Goal: Download file/media

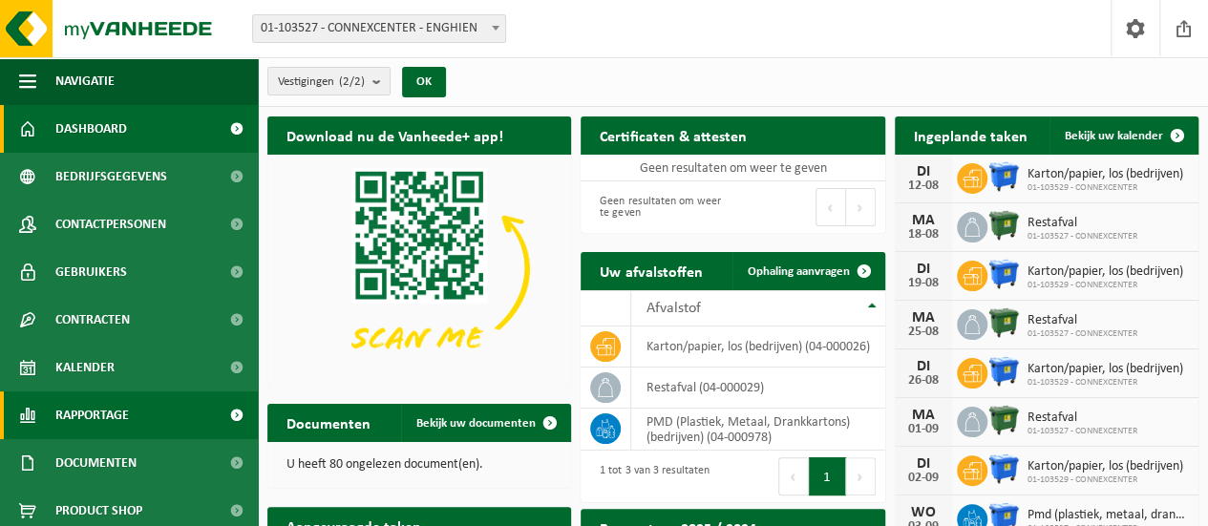
click at [74, 409] on span "Rapportage" at bounding box center [92, 416] width 74 height 48
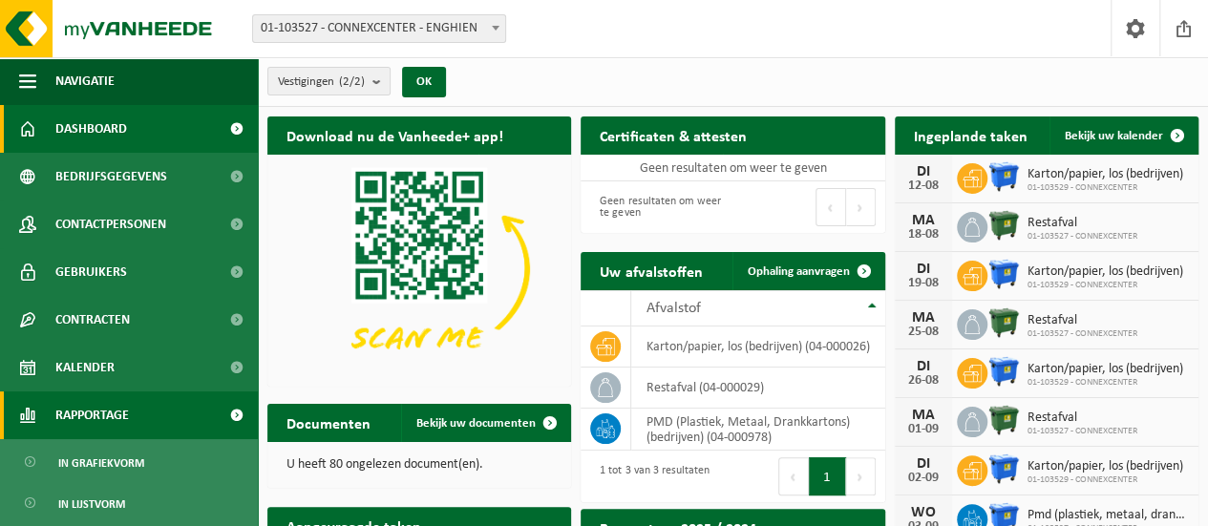
click at [99, 418] on span "Rapportage" at bounding box center [92, 416] width 74 height 48
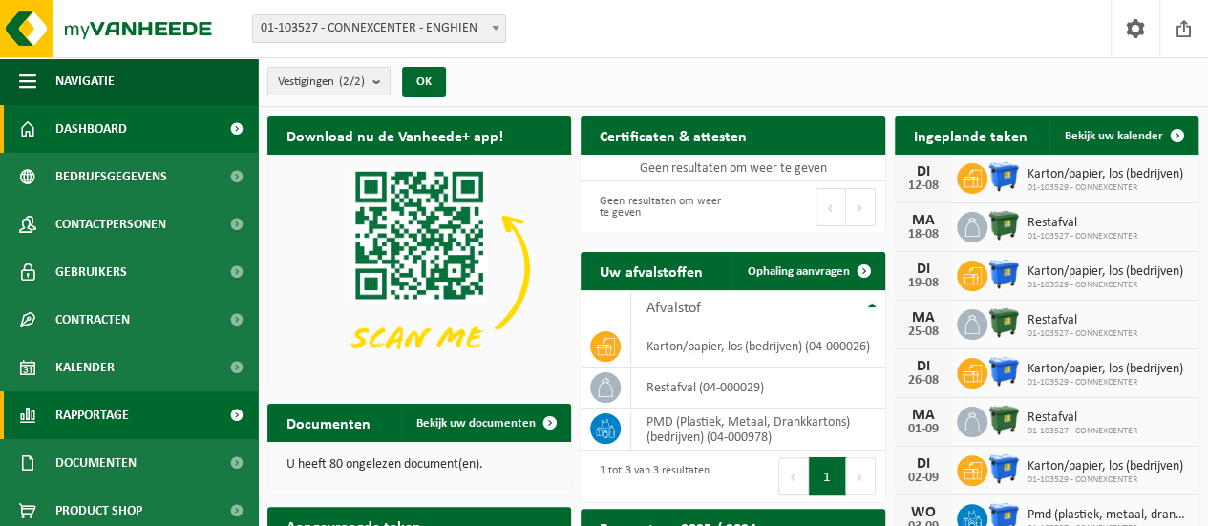
click at [223, 412] on span at bounding box center [236, 416] width 43 height 48
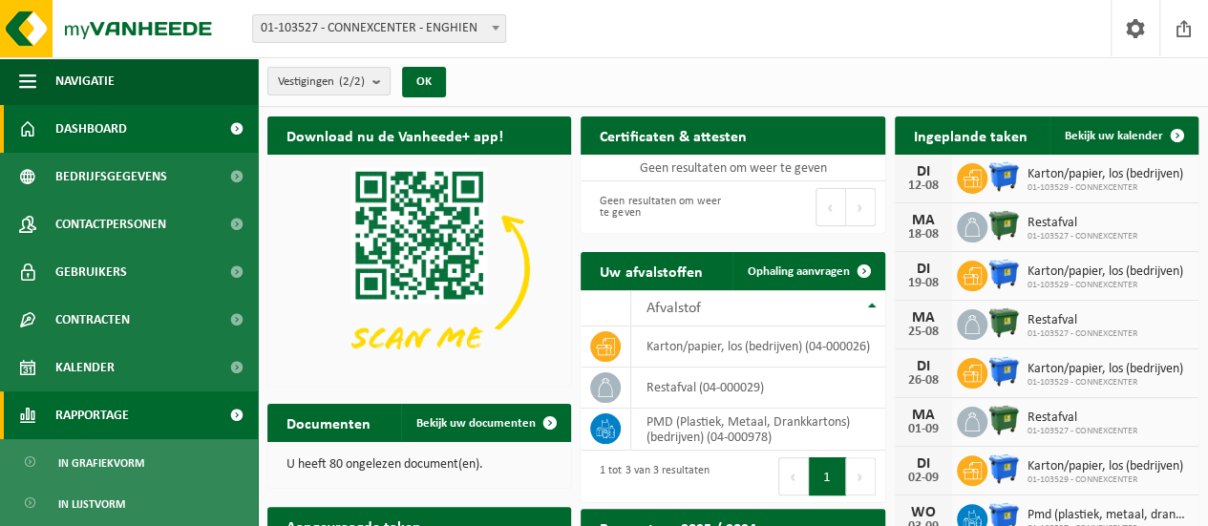
scroll to position [95, 0]
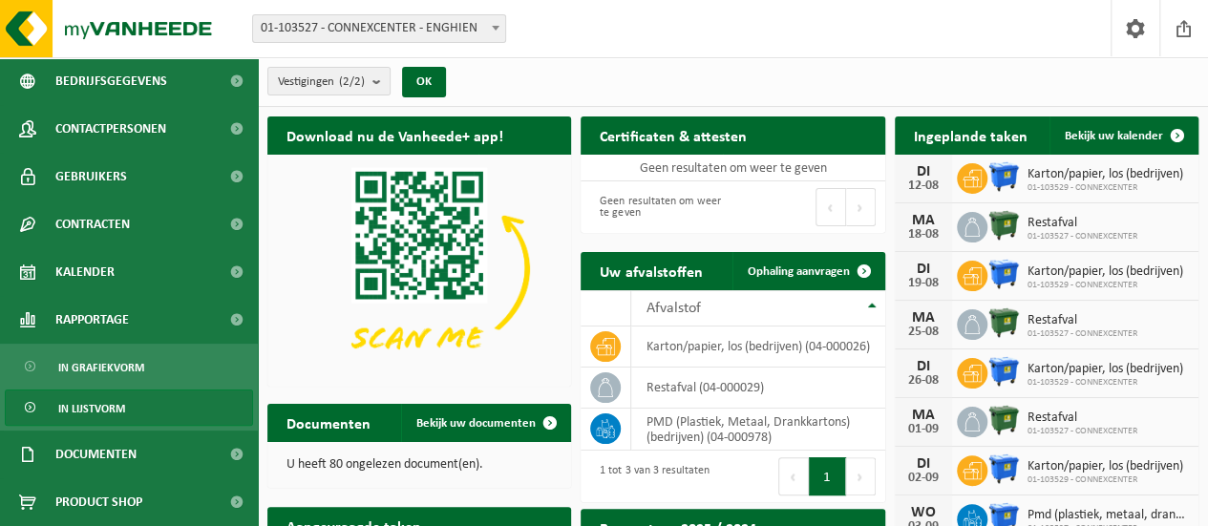
click at [109, 411] on span "In lijstvorm" at bounding box center [91, 409] width 67 height 36
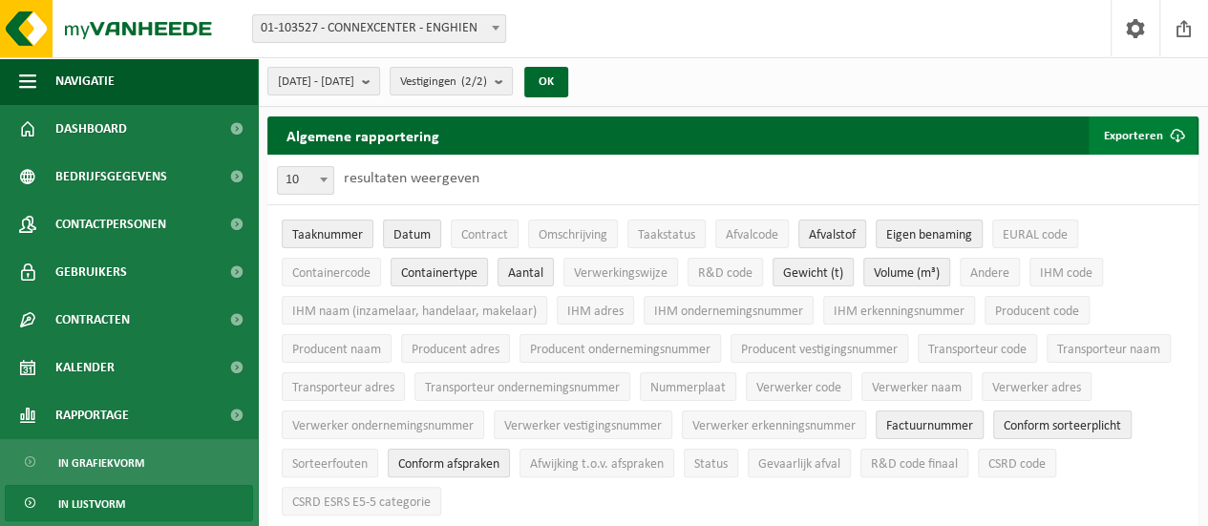
click at [1156, 132] on button "Exporteren" at bounding box center [1143, 136] width 108 height 38
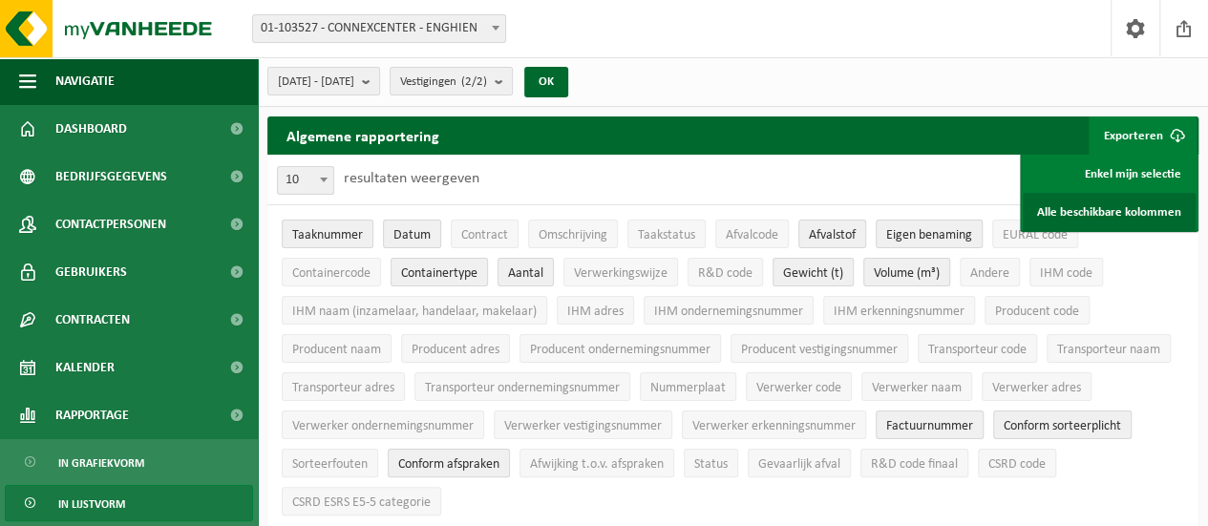
click at [1129, 208] on link "Alle beschikbare kolommen" at bounding box center [1109, 212] width 173 height 38
click at [380, 74] on button "2025-03-01 - 2025-08-12" at bounding box center [323, 81] width 113 height 29
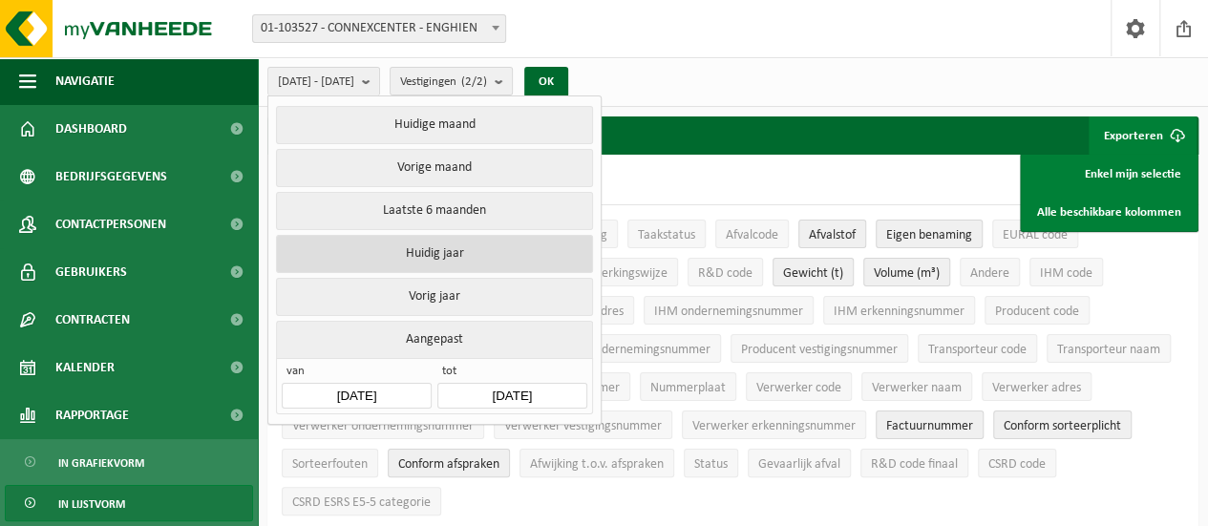
click at [449, 245] on button "Huidig jaar" at bounding box center [434, 254] width 316 height 38
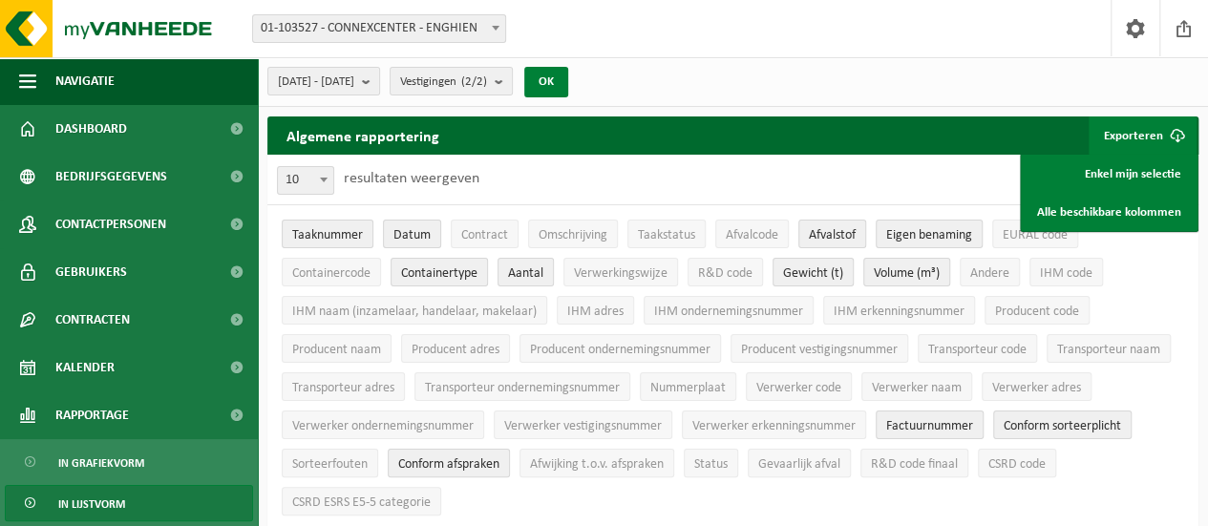
click at [568, 77] on button "OK" at bounding box center [546, 82] width 44 height 31
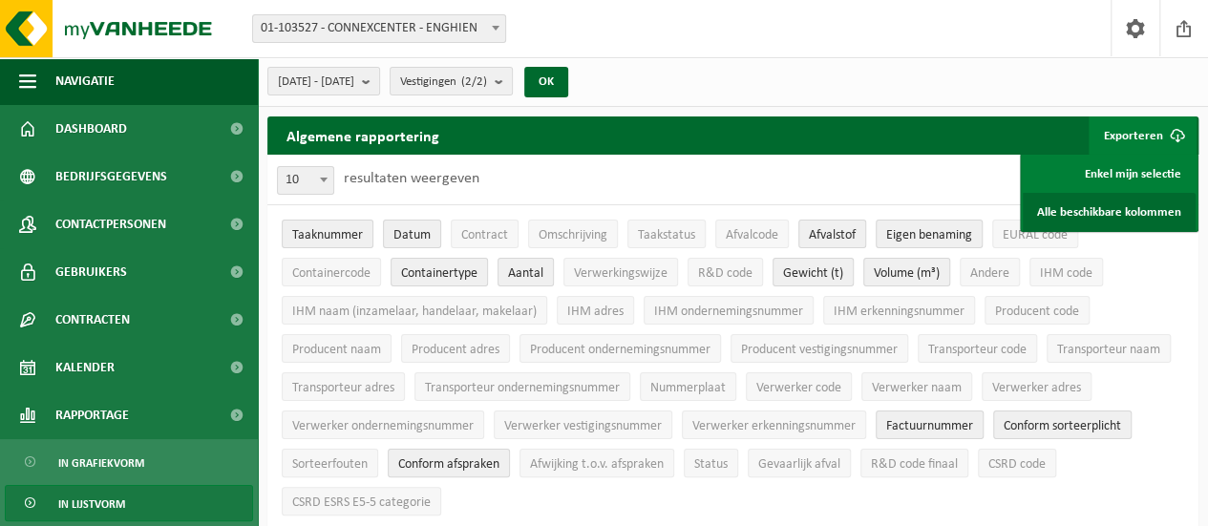
click at [1108, 209] on link "Alle beschikbare kolommen" at bounding box center [1109, 212] width 173 height 38
